Goal: Task Accomplishment & Management: Manage account settings

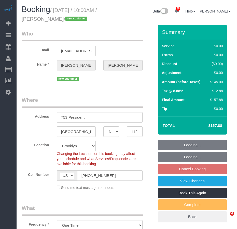
select select "NY"
select select "1"
select select "spot3"
select select "number:89"
select select "number:90"
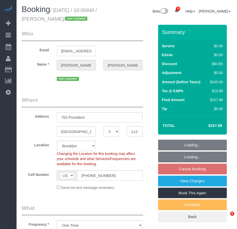
select select "number:13"
select select "number:5"
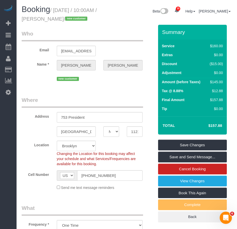
drag, startPoint x: 46, startPoint y: 19, endPoint x: 76, endPoint y: 19, distance: 29.6
click at [76, 19] on small "/ October 09, 2025 / 10:00AM / Eric Bowman / new customer" at bounding box center [59, 14] width 75 height 14
copy small "Eric Bowman"
click at [37, 192] on fieldset "Where Address 753 President Brooklyn AK AL AR AZ CA CO CT DC DE FL GA HI IA ID …" at bounding box center [88, 145] width 133 height 98
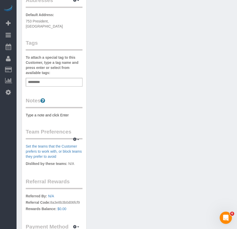
scroll to position [127, 0]
click at [47, 78] on div "Add a tag" at bounding box center [54, 82] width 57 height 9
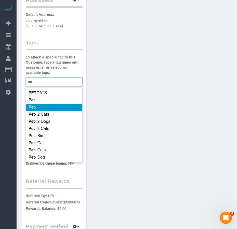
scroll to position [51, 0]
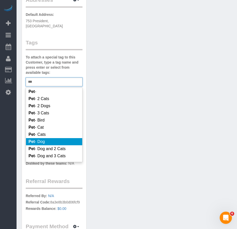
type input "***"
click at [42, 139] on span "Pet - Dog" at bounding box center [37, 141] width 16 height 4
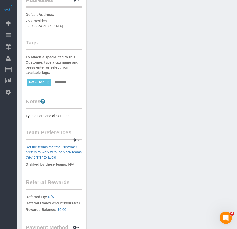
click at [120, 120] on div "Customer Info Edit Contact Info Send Message Email Preferences Special Sales Ta…" at bounding box center [127, 83] width 218 height 373
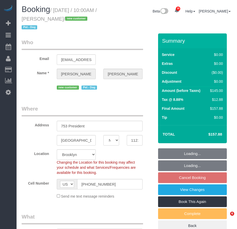
select select "NY"
select select "1"
select select "spot3"
select select "number:89"
select select "number:90"
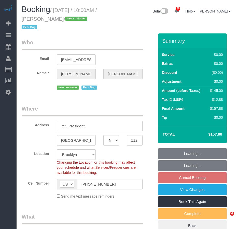
select select "number:13"
select select "number:5"
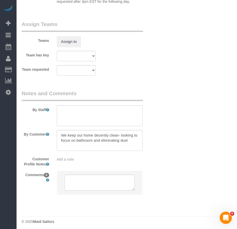
scroll to position [715, 0]
